Goal: Find contact information: Find contact information

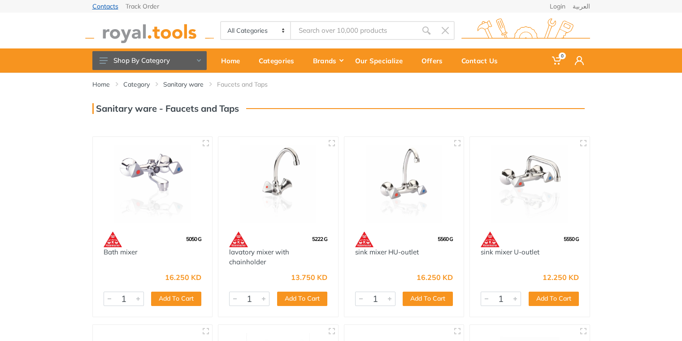
click at [111, 4] on link "Contacts" at bounding box center [105, 6] width 26 height 6
click at [227, 62] on div "Home" at bounding box center [234, 60] width 38 height 19
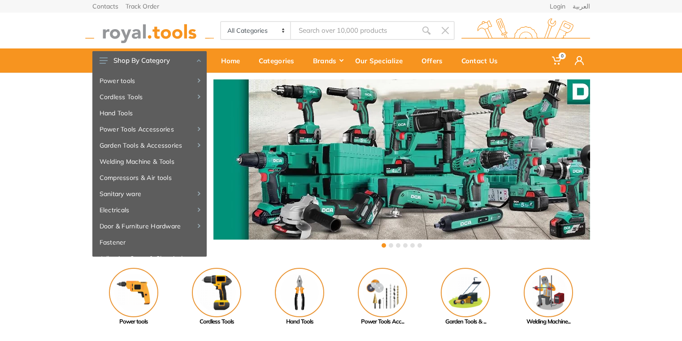
click at [640, 224] on div "‹ ›" at bounding box center [341, 165] width 682 height 184
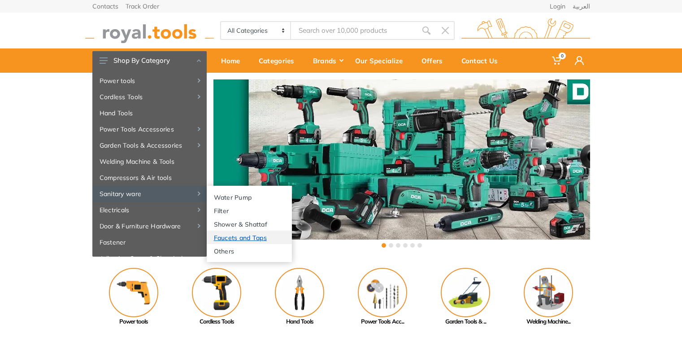
click at [229, 241] on link "Faucets and Taps" at bounding box center [249, 237] width 85 height 13
